Goal: Task Accomplishment & Management: Use online tool/utility

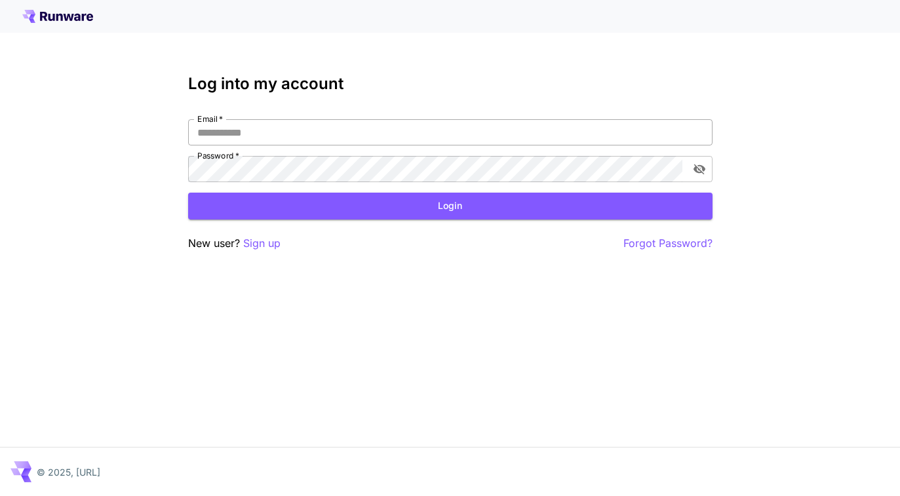
click at [567, 132] on input "Email   *" at bounding box center [450, 132] width 524 height 26
type input "**********"
click at [372, 206] on button "Login" at bounding box center [450, 206] width 524 height 27
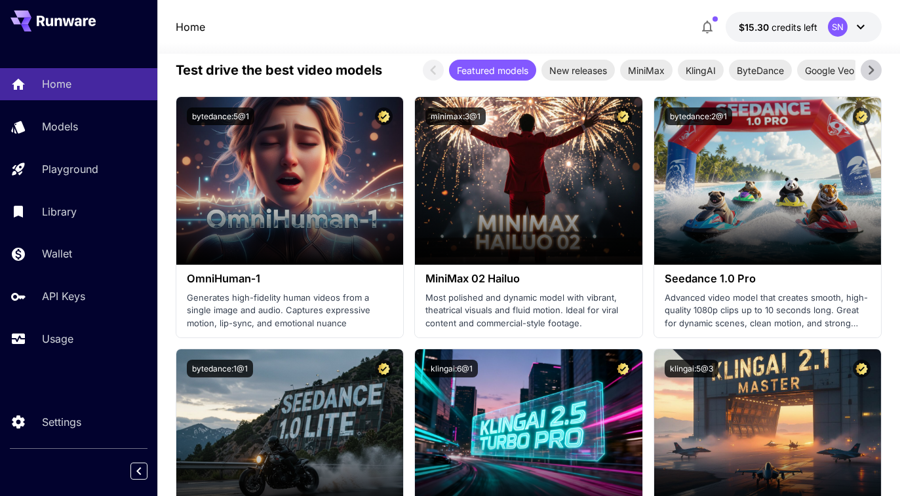
scroll to position [303, 0]
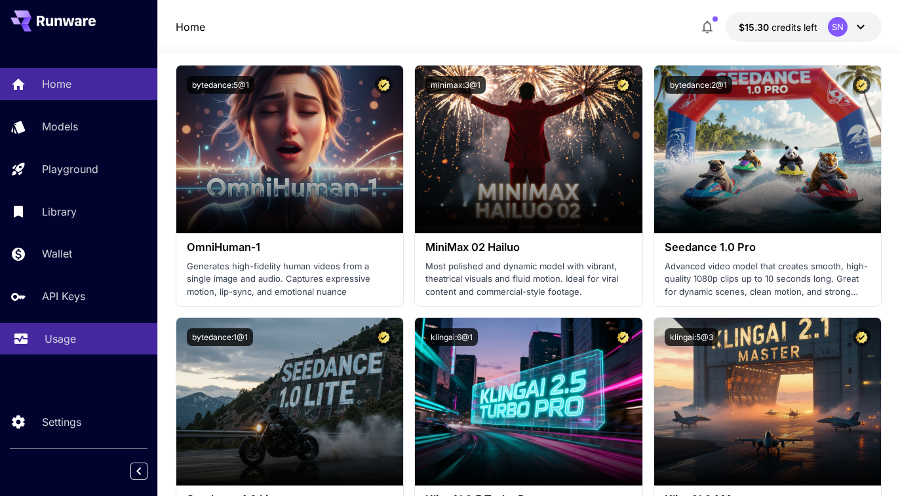
click at [84, 336] on div "Usage" at bounding box center [96, 339] width 102 height 16
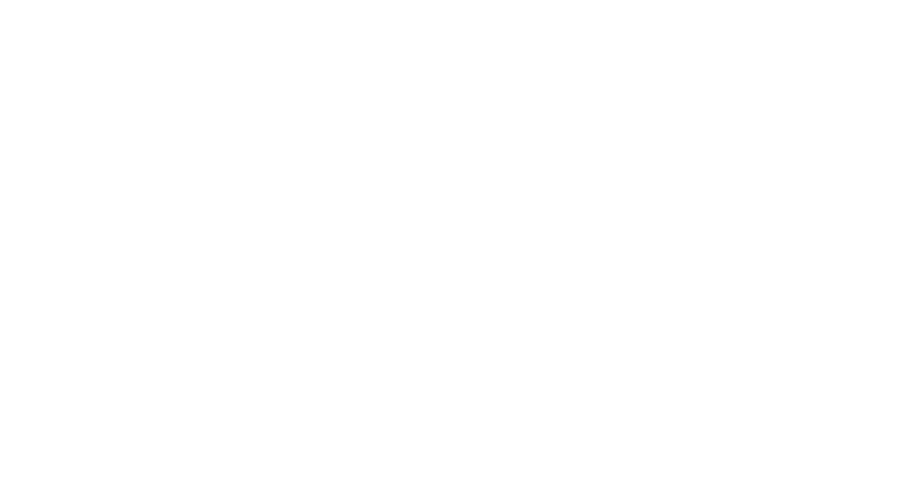
click at [616, 0] on html at bounding box center [450, 0] width 900 height 0
